Goal: Task Accomplishment & Management: Manage account settings

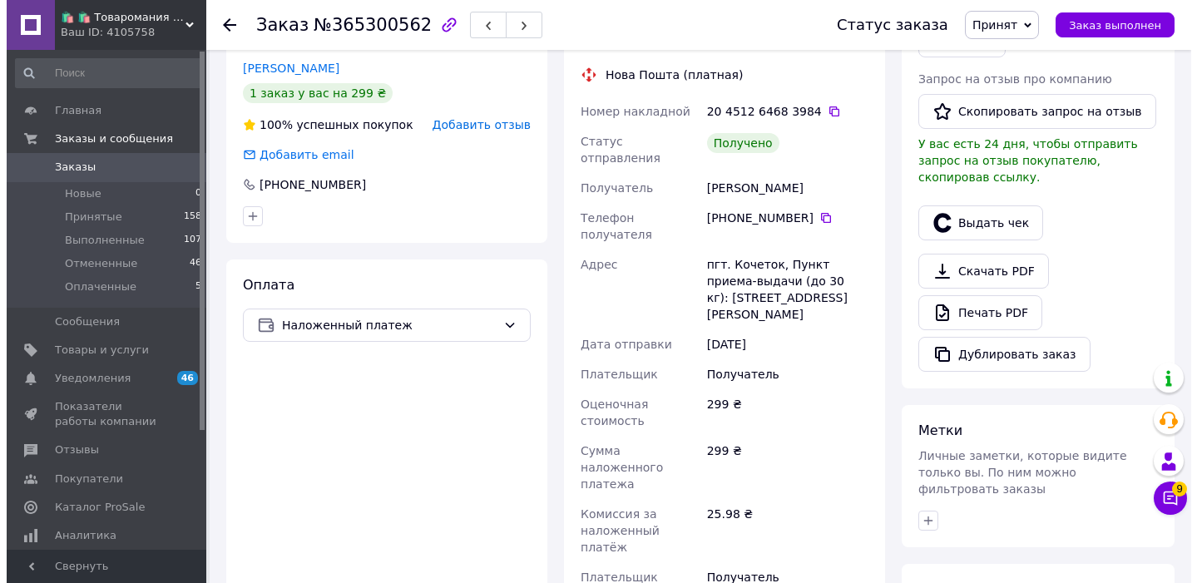
scroll to position [467, 0]
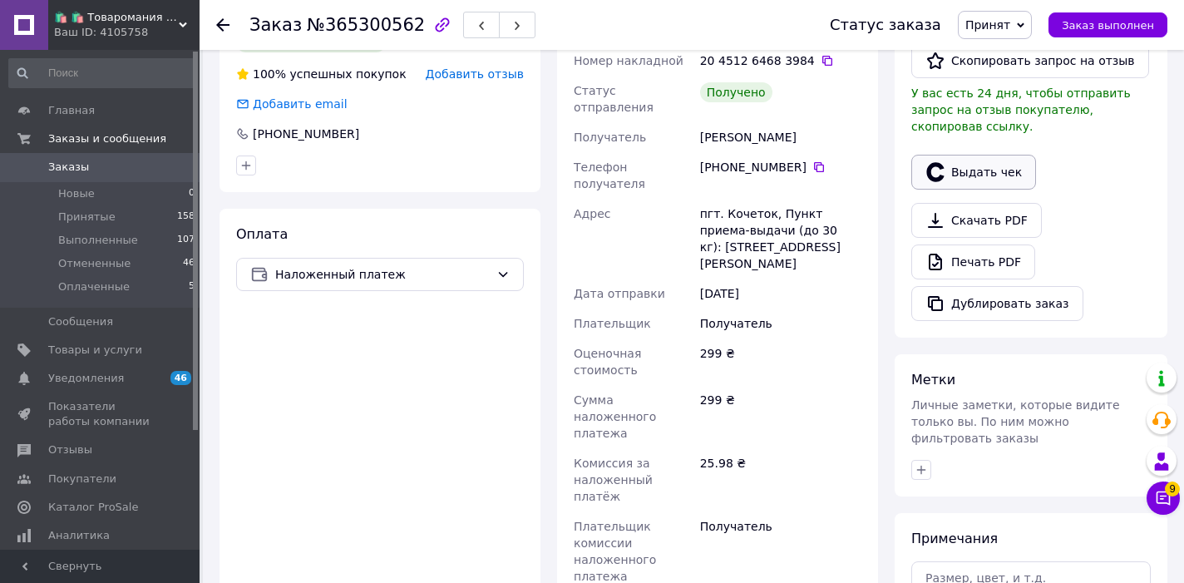
click at [965, 172] on button "Выдать чек" at bounding box center [973, 172] width 125 height 35
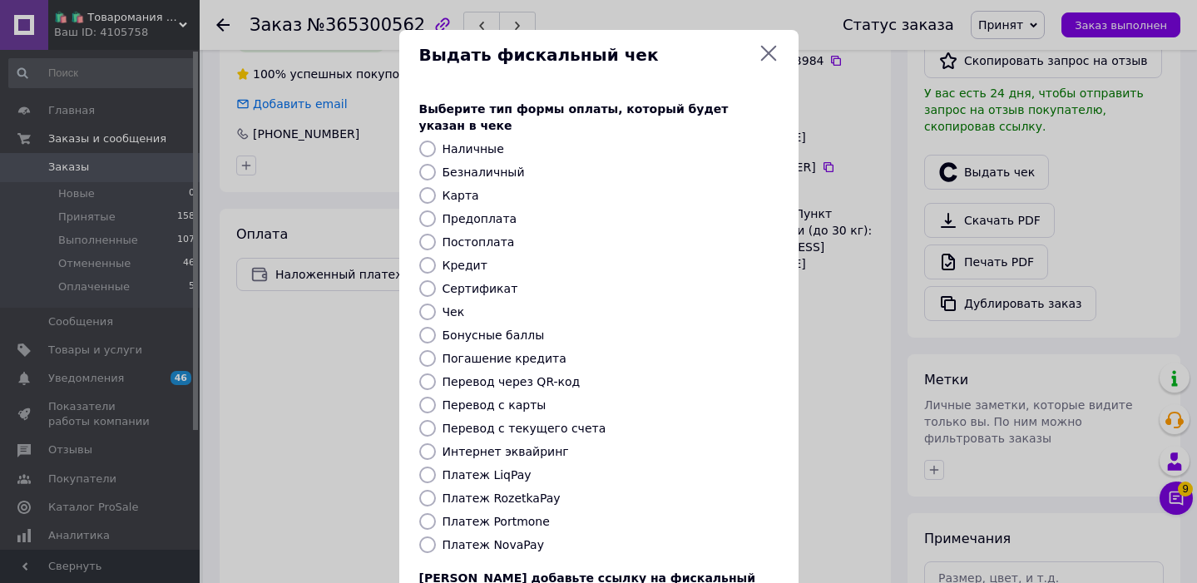
click at [467, 165] on label "Безналичный" at bounding box center [483, 171] width 82 height 13
click at [436, 164] on input "Безналичный" at bounding box center [427, 172] width 17 height 17
radio input "true"
click at [705, 210] on div "Предоплата" at bounding box center [610, 218] width 343 height 17
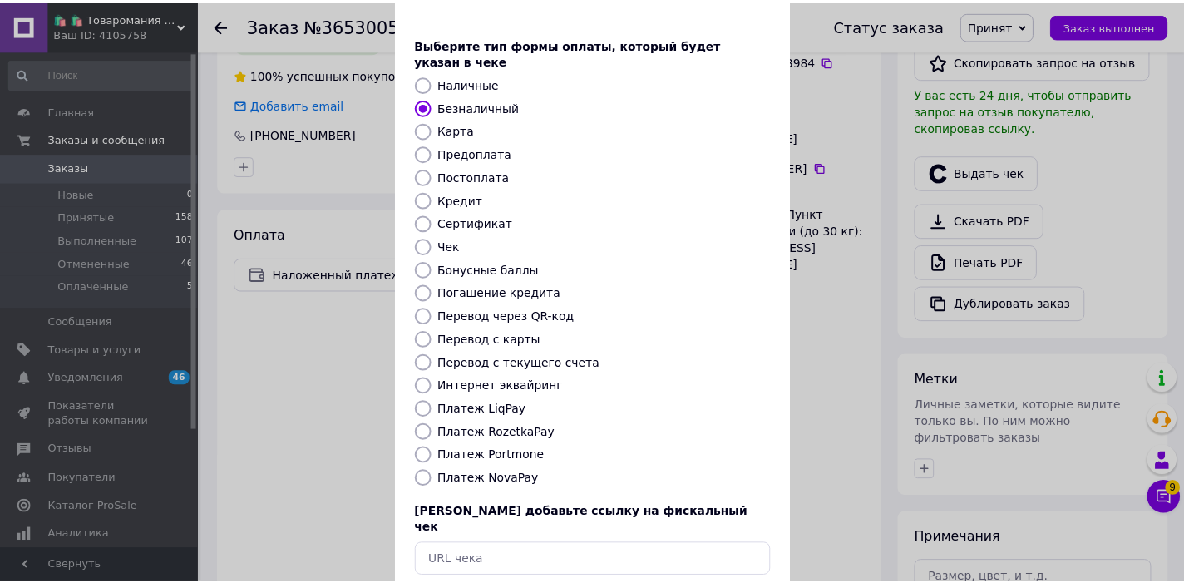
scroll to position [100, 0]
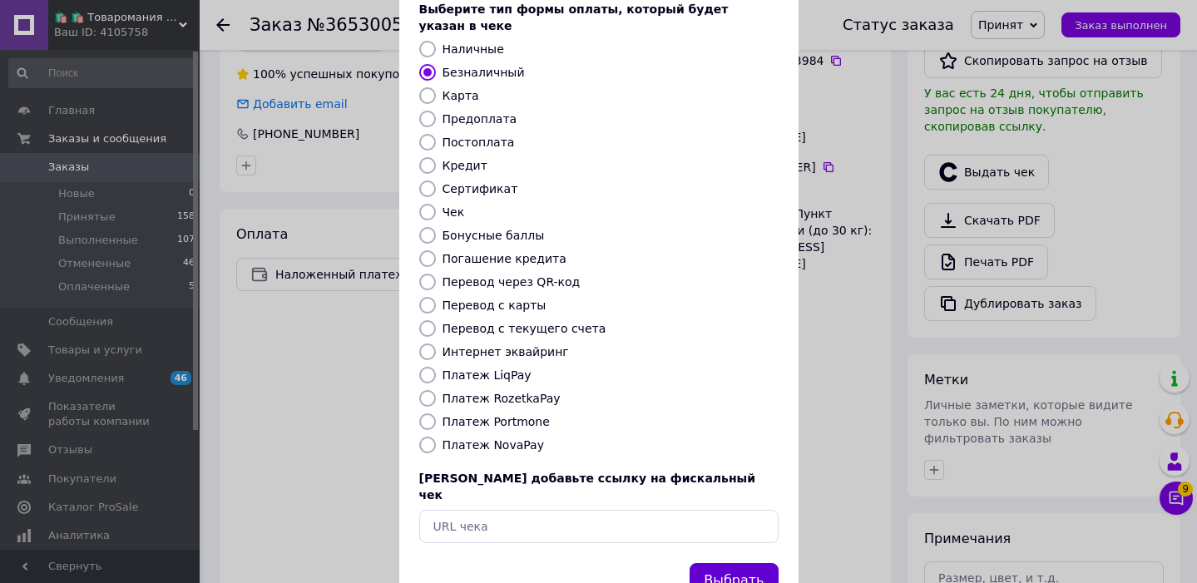
click at [719, 563] on button "Выбрать" at bounding box center [733, 581] width 88 height 36
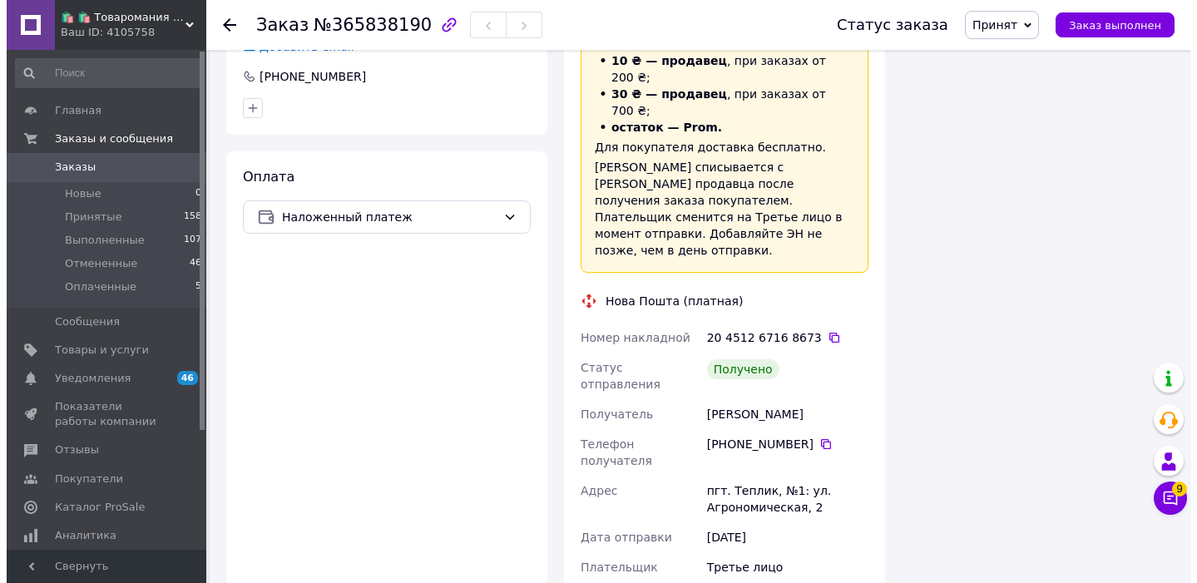
scroll to position [479, 0]
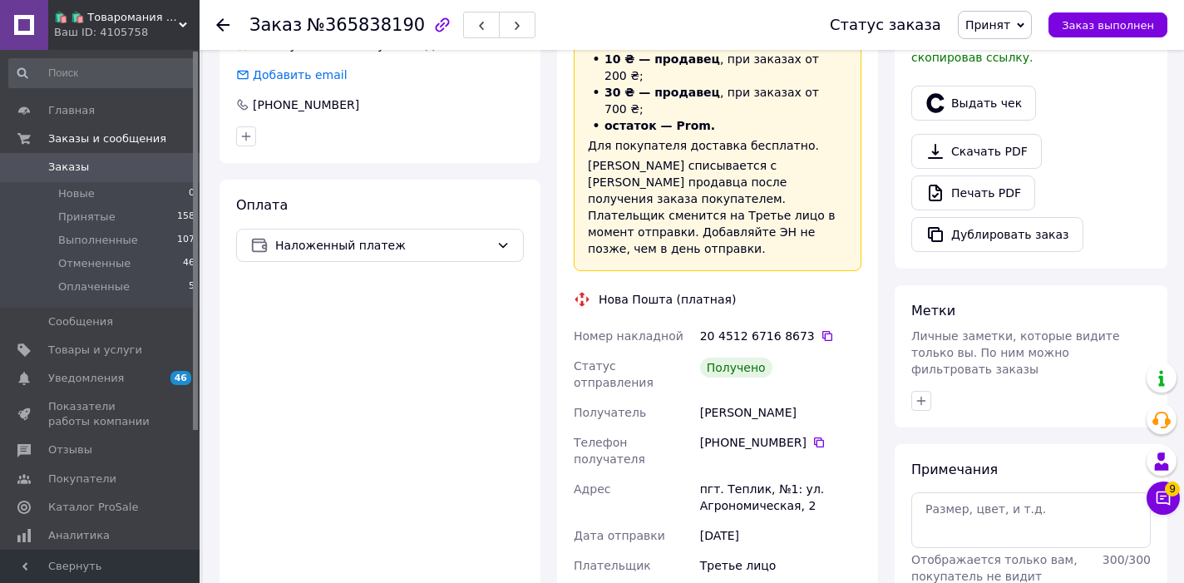
click at [972, 64] on span "У вас есть 27 дней, чтобы отправить запрос на отзыв покупателю, скопировав ссыл…" at bounding box center [1024, 40] width 227 height 47
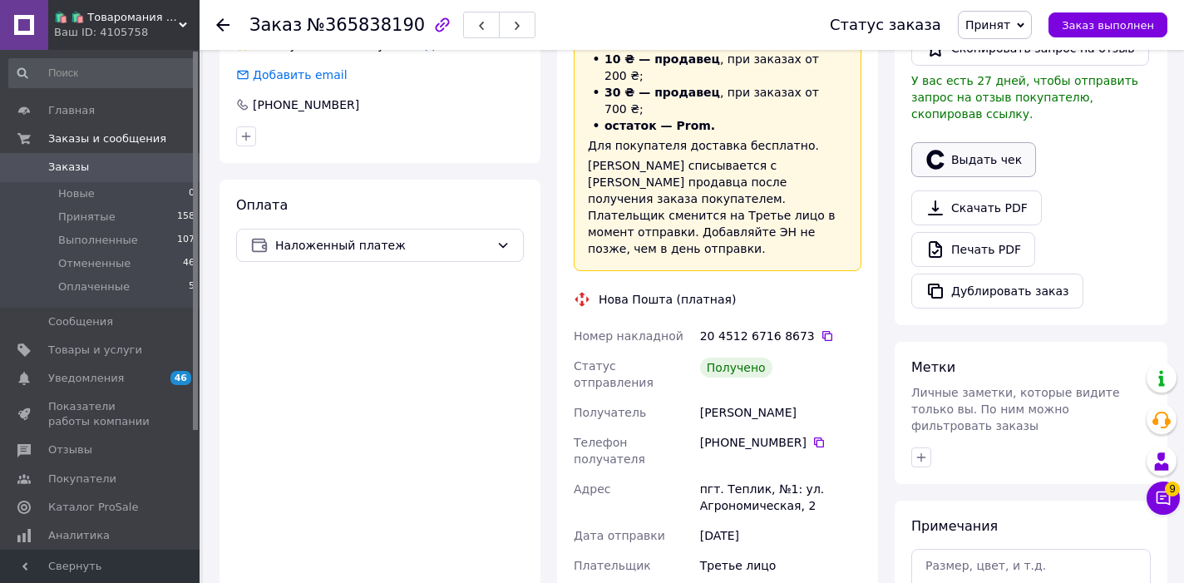
click at [991, 162] on button "Выдать чек" at bounding box center [973, 159] width 125 height 35
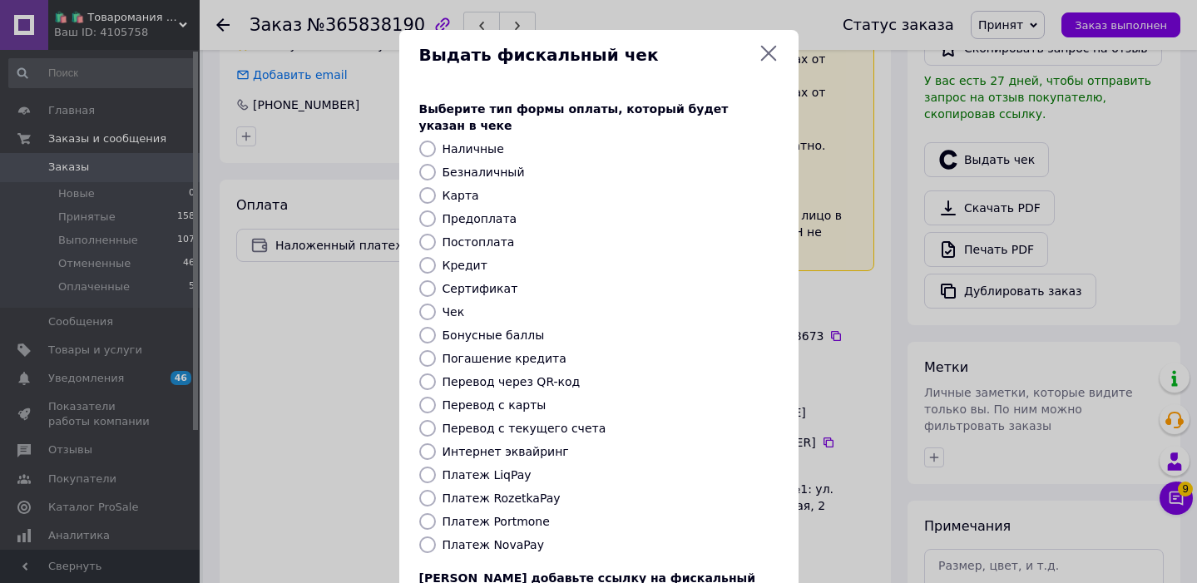
click at [464, 165] on label "Безналичный" at bounding box center [483, 171] width 82 height 13
click at [436, 164] on input "Безналичный" at bounding box center [427, 172] width 17 height 17
radio input "true"
click at [756, 234] on div "Постоплата" at bounding box center [610, 242] width 343 height 17
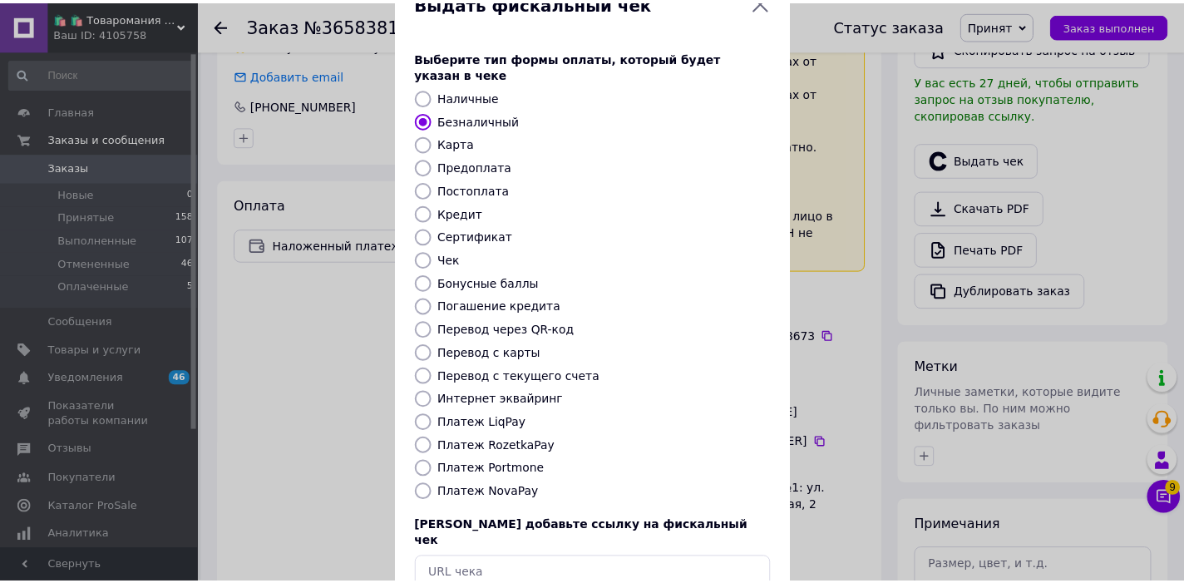
scroll to position [131, 0]
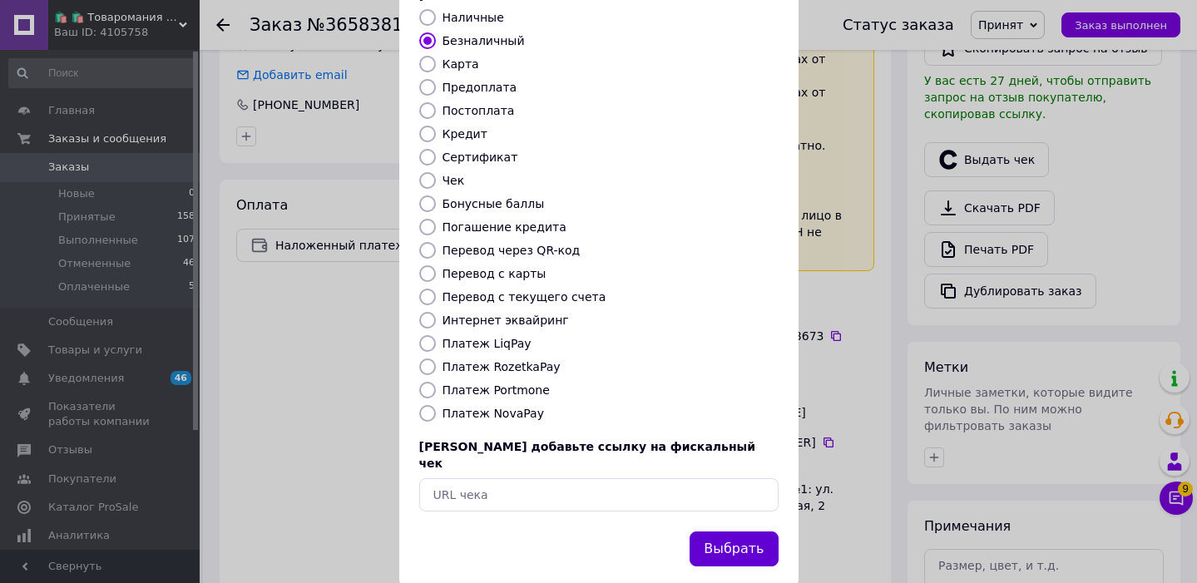
click at [736, 531] on button "Выбрать" at bounding box center [733, 549] width 88 height 36
